Goal: Task Accomplishment & Management: Manage account settings

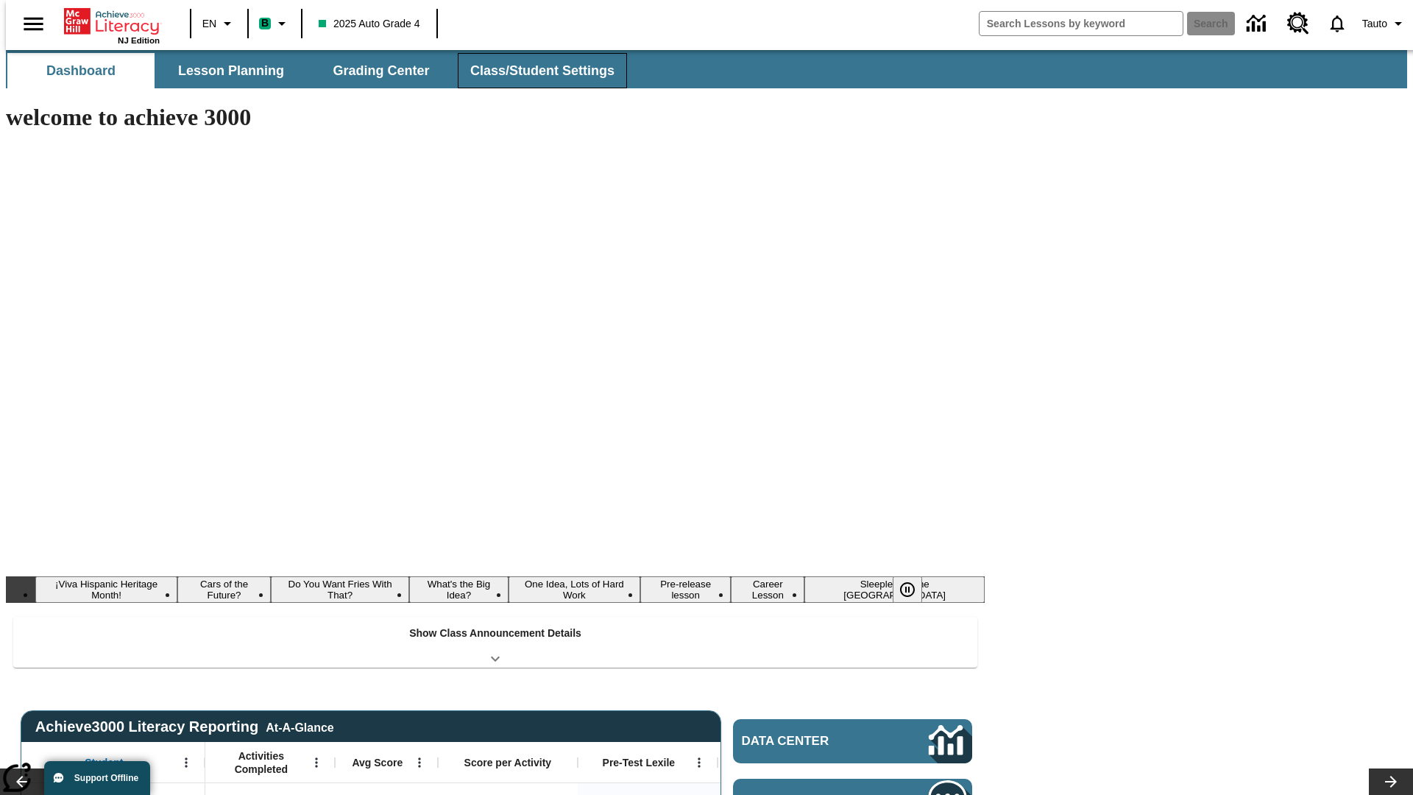
click at [534, 71] on span "Class/Student Settings" at bounding box center [542, 71] width 144 height 17
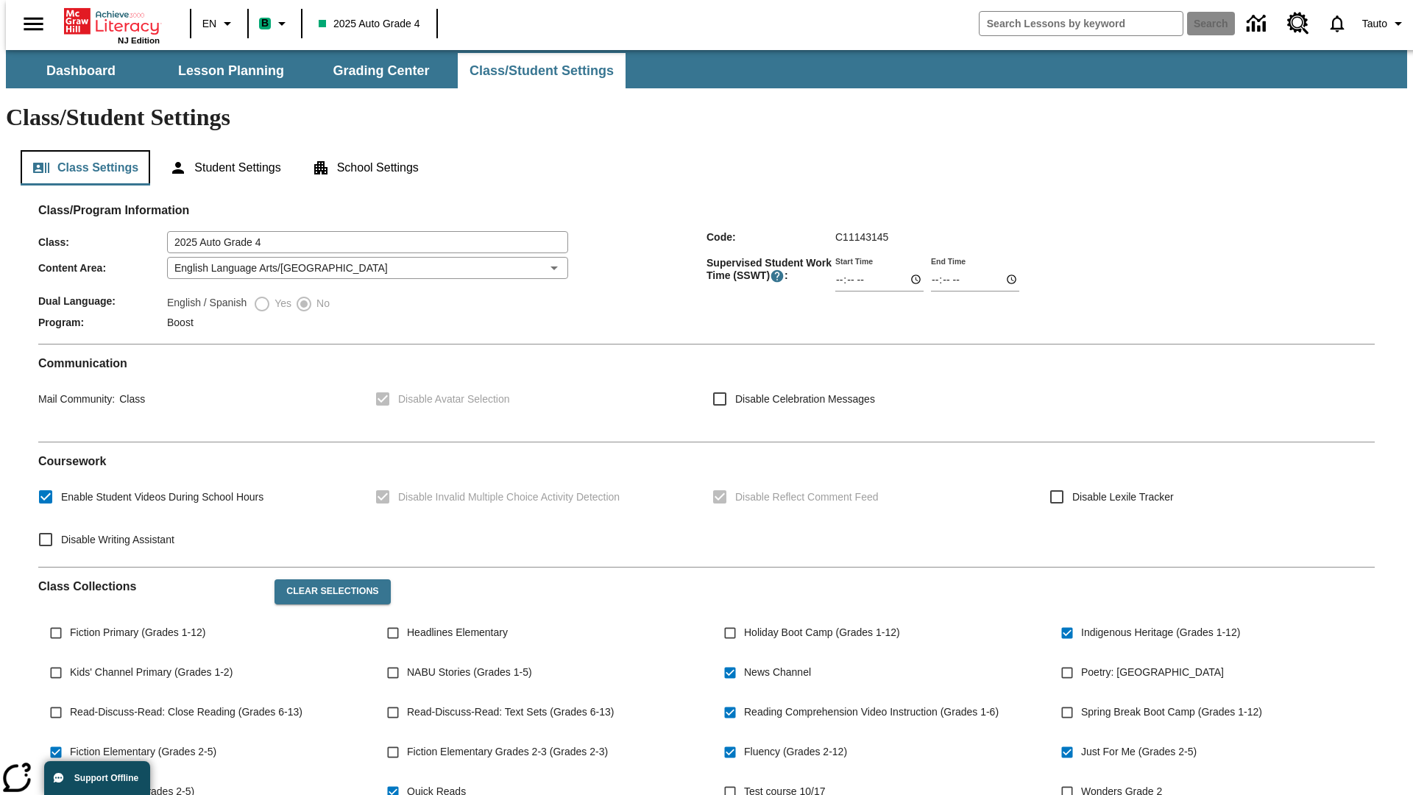
click at [79, 150] on button "Class Settings" at bounding box center [86, 167] width 130 height 35
type input "02:11"
type input "03:11"
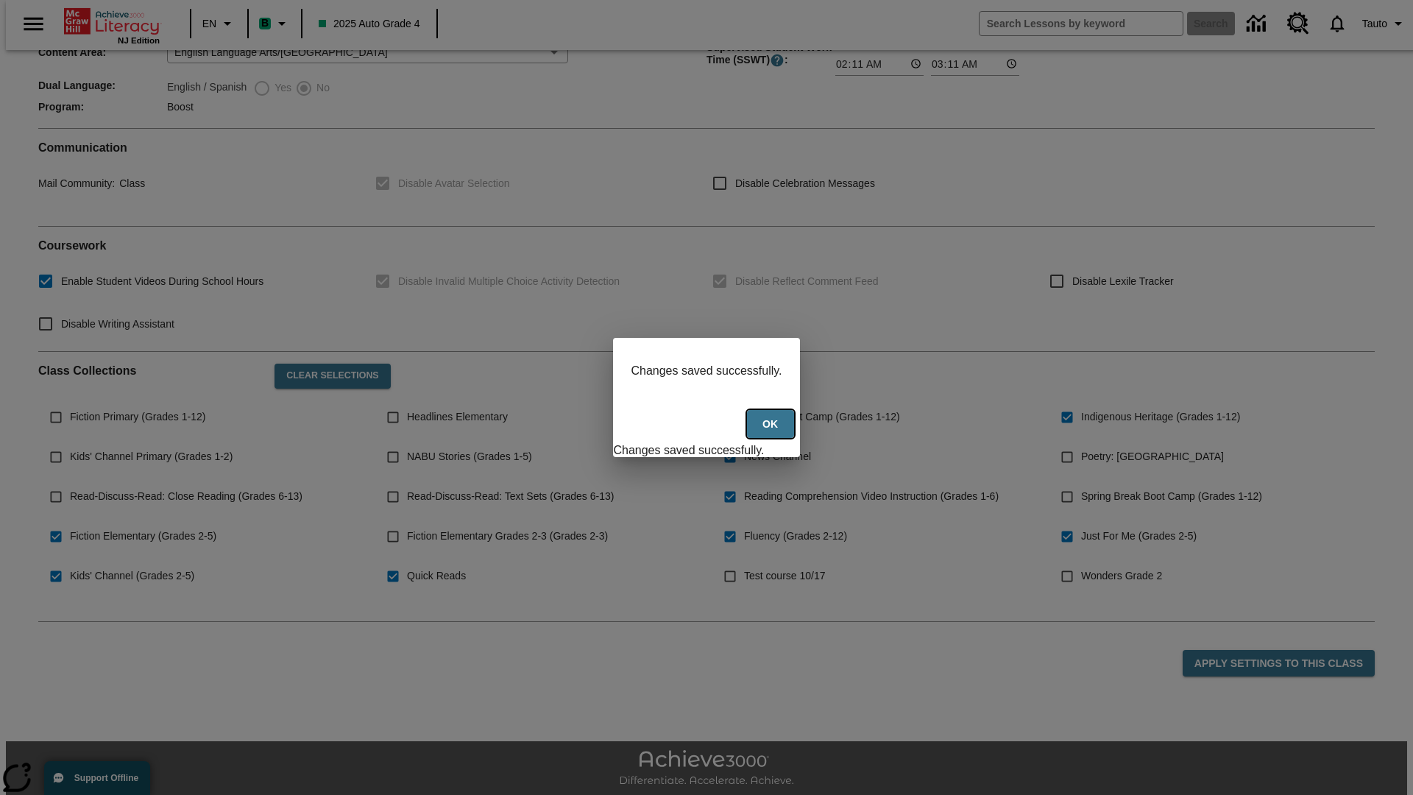
click at [772, 432] on button "Ok" at bounding box center [770, 424] width 47 height 29
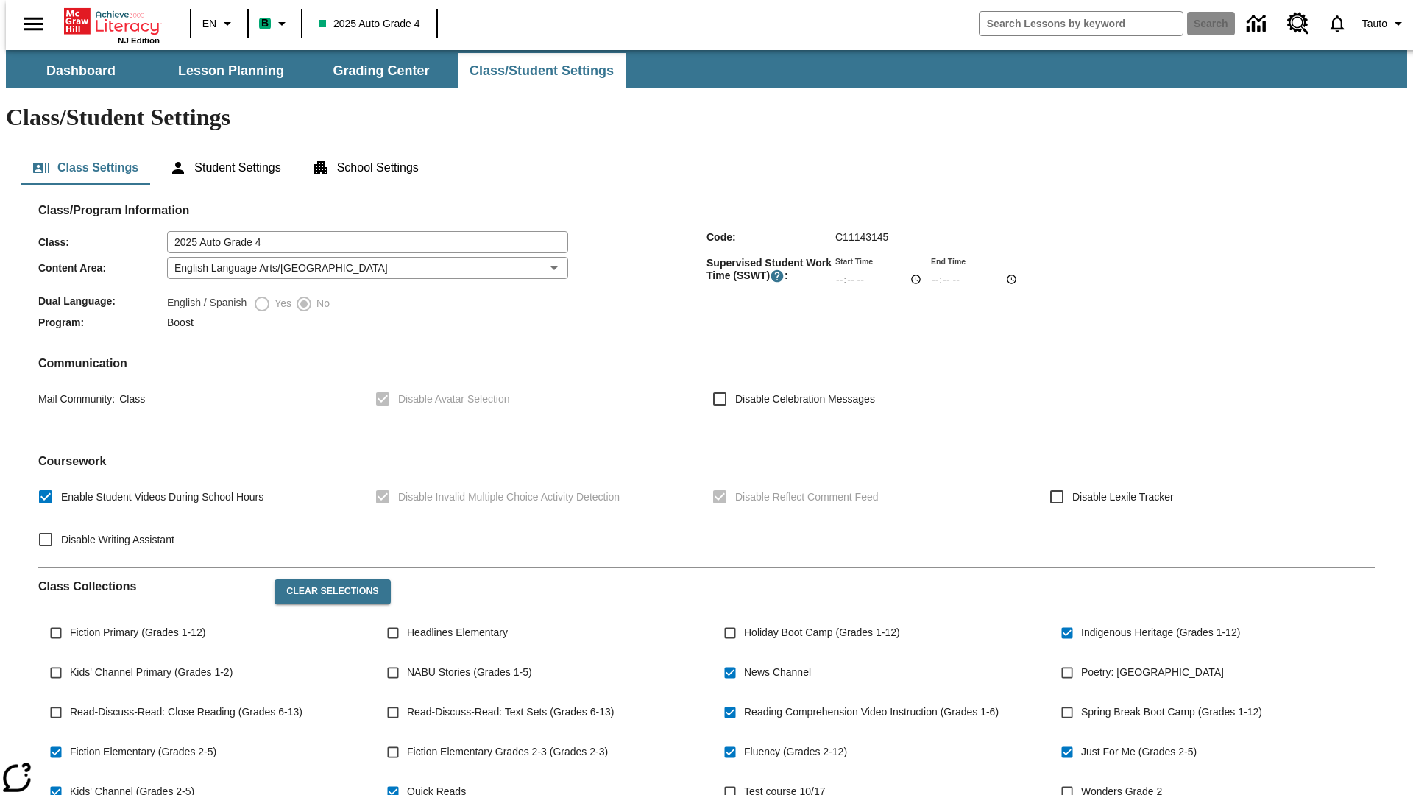
scroll to position [216, 0]
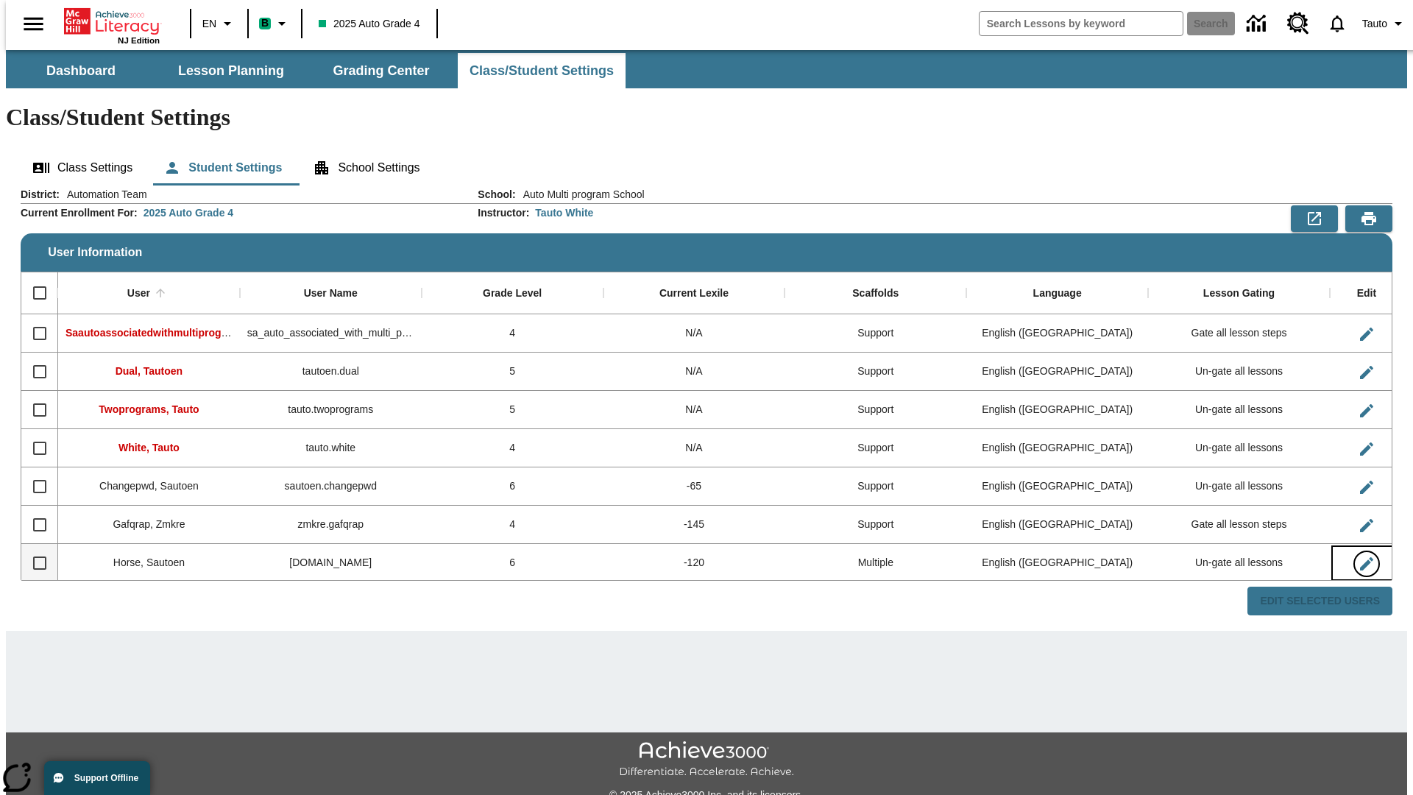
click at [1360, 557] on icon "Edit User" at bounding box center [1366, 563] width 13 height 13
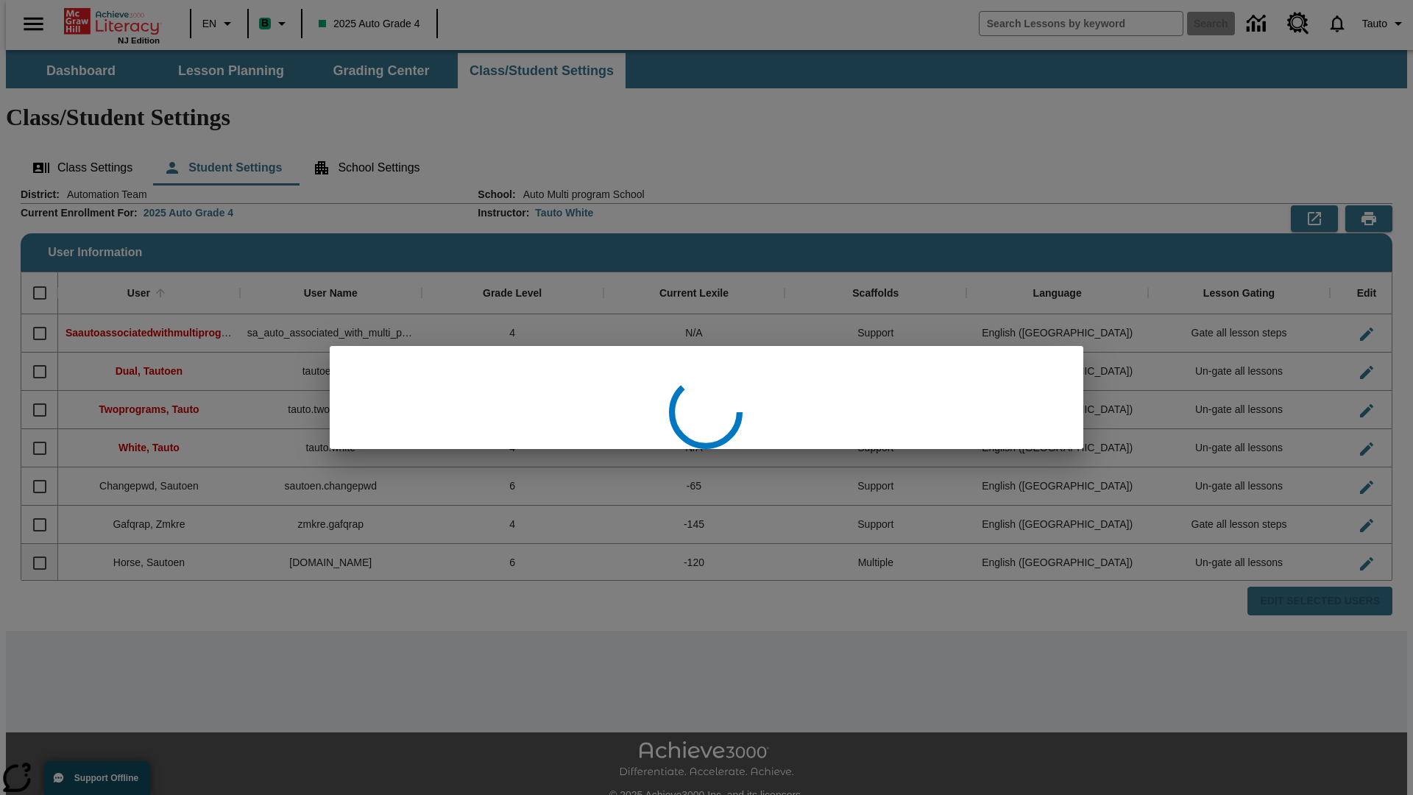
scroll to position [1, 0]
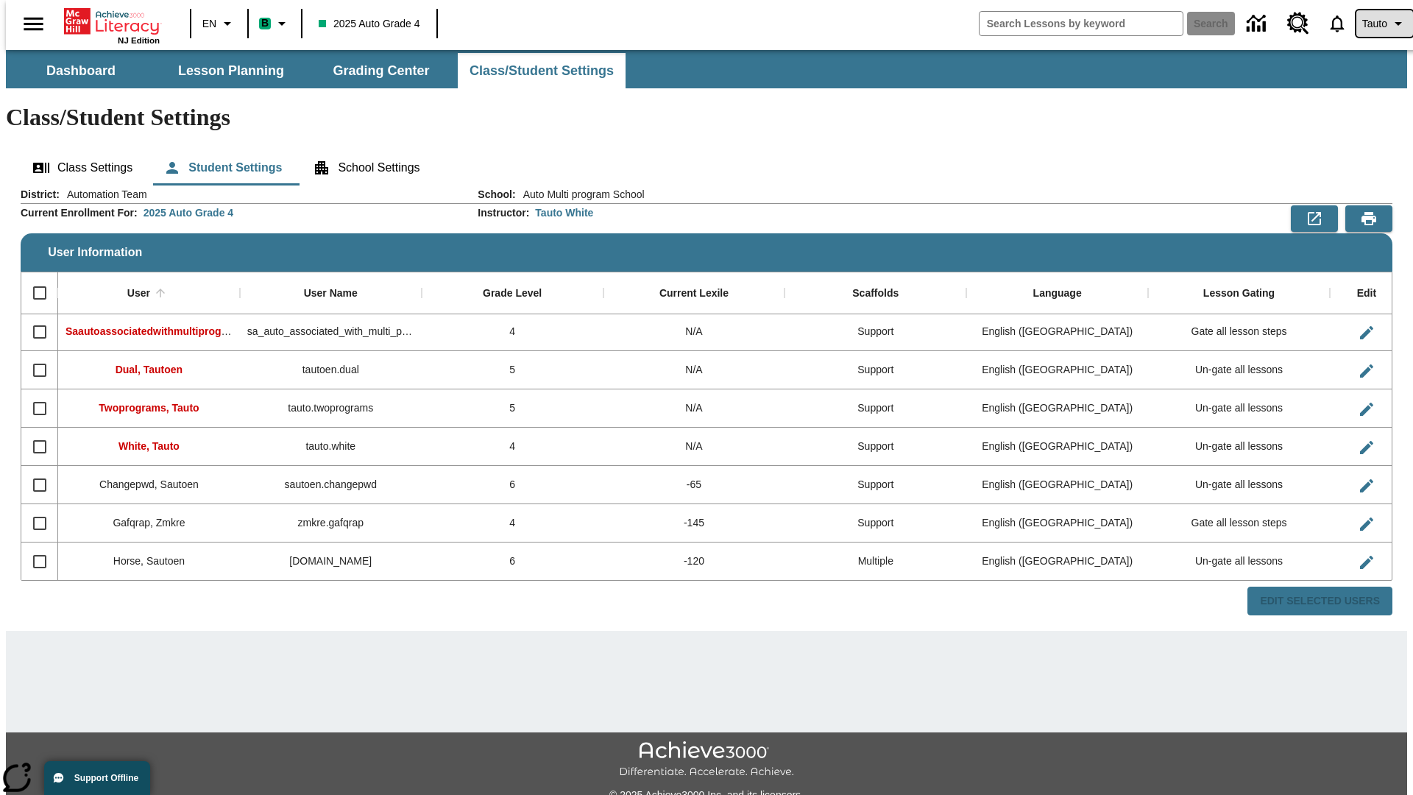
click at [1377, 24] on span "Tauto" at bounding box center [1374, 23] width 25 height 15
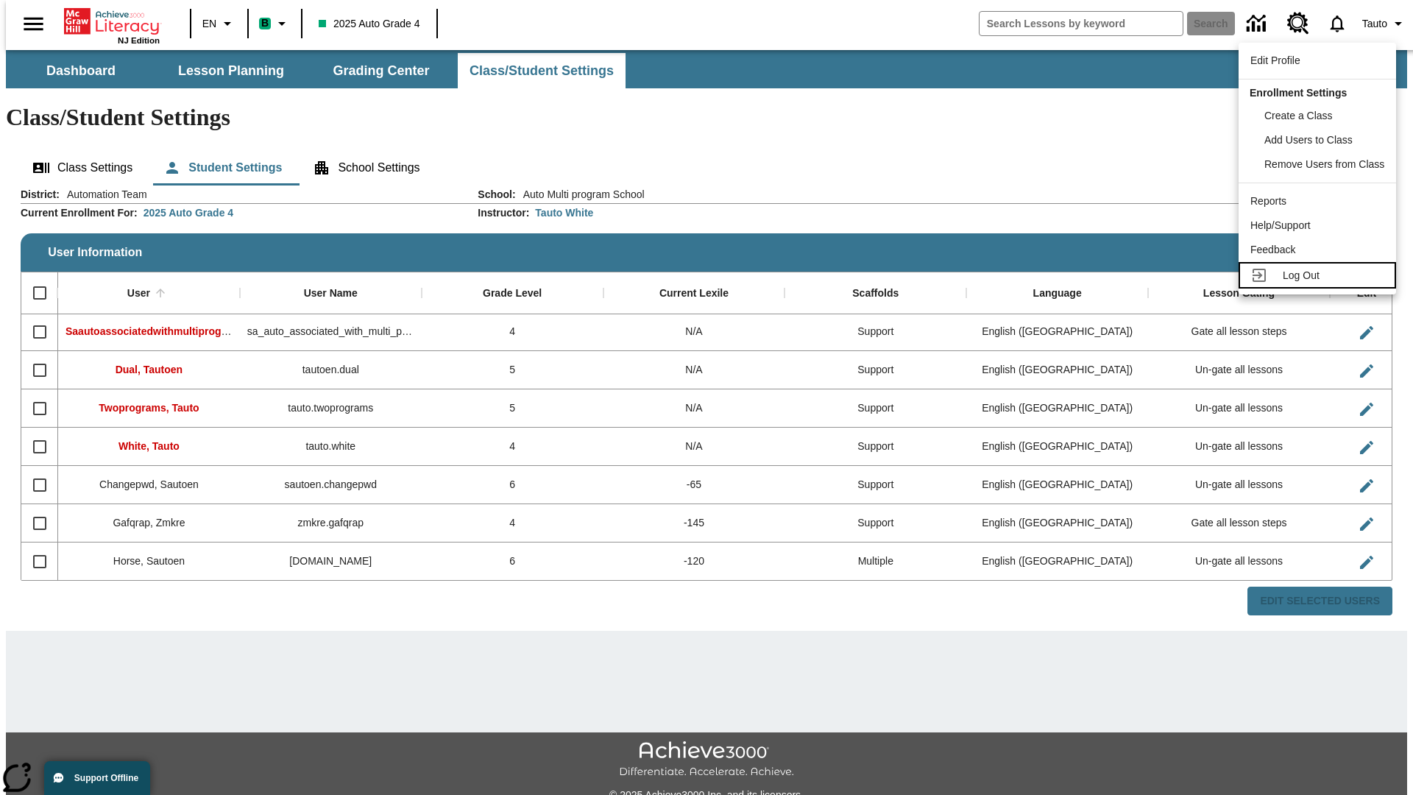
click at [1319, 275] on span "Log Out" at bounding box center [1301, 275] width 37 height 12
